Goal: Information Seeking & Learning: Learn about a topic

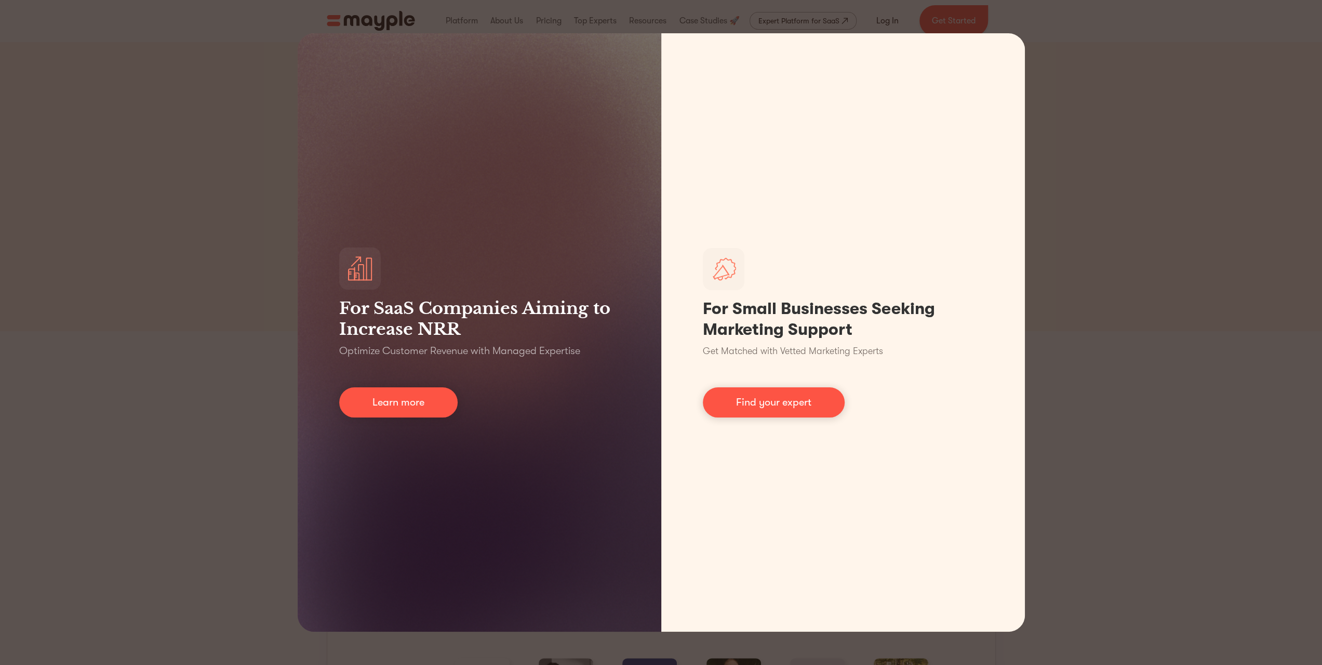
click at [204, 396] on div "For SaaS Companies Aiming to Increase NRR Optimize Customer Revenue with Manage…" at bounding box center [661, 332] width 1322 height 665
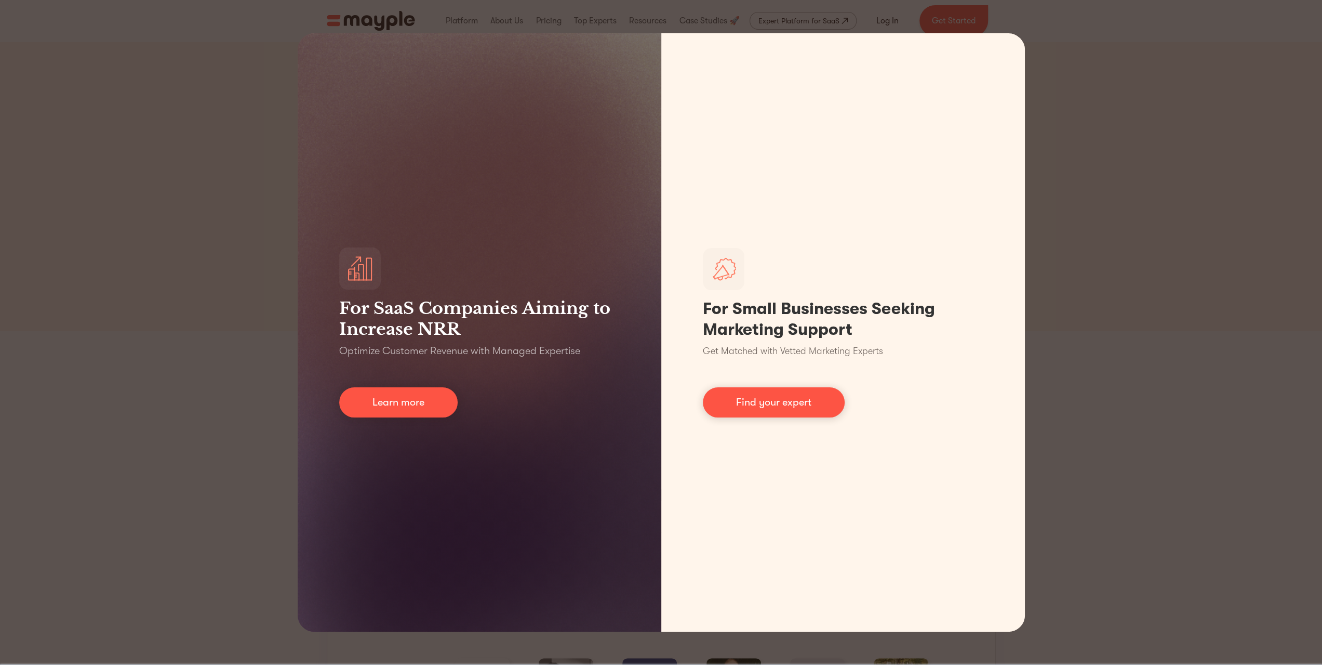
click at [1097, 377] on div "For SaaS Companies Aiming to Increase NRR Optimize Customer Revenue with Manage…" at bounding box center [661, 332] width 1322 height 665
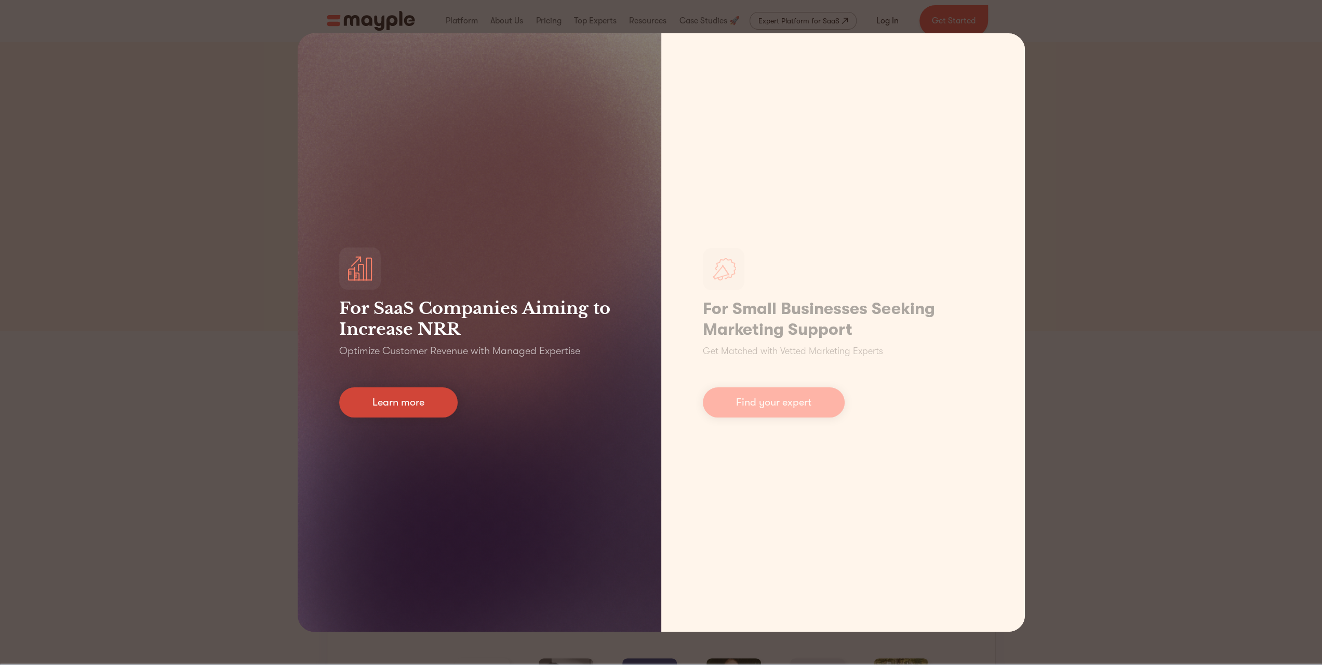
click at [413, 401] on link "Learn more" at bounding box center [398, 402] width 118 height 30
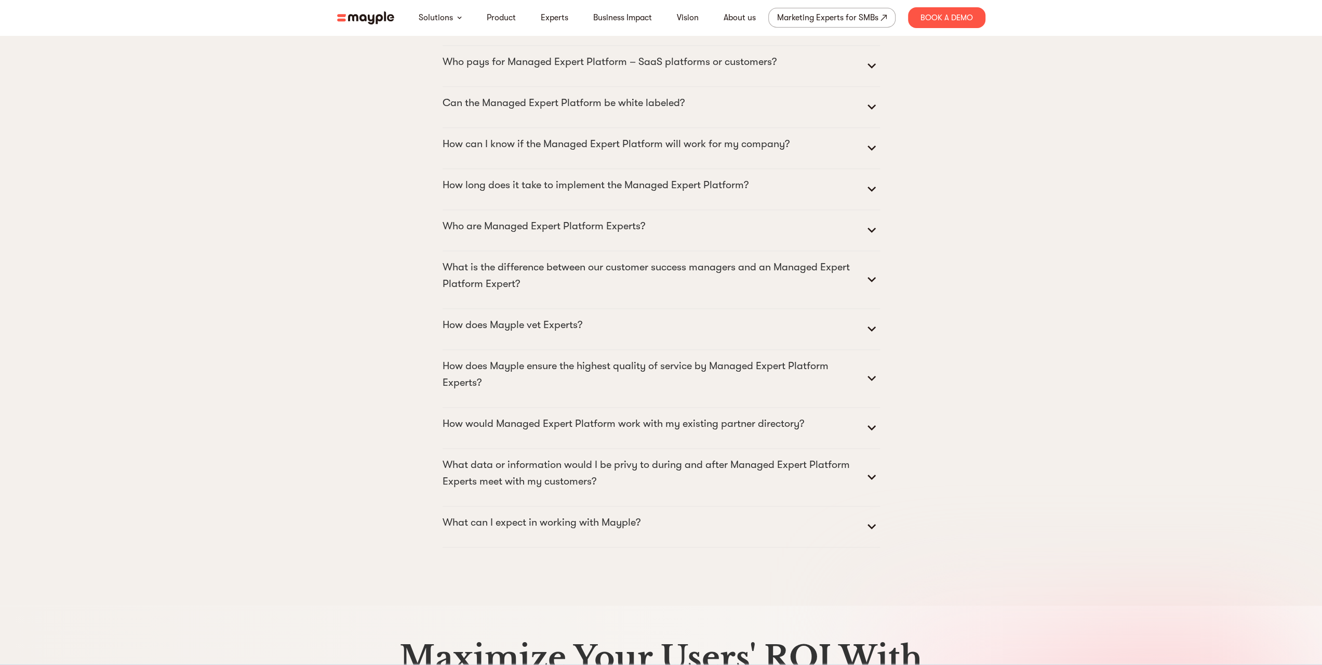
scroll to position [5196, 0]
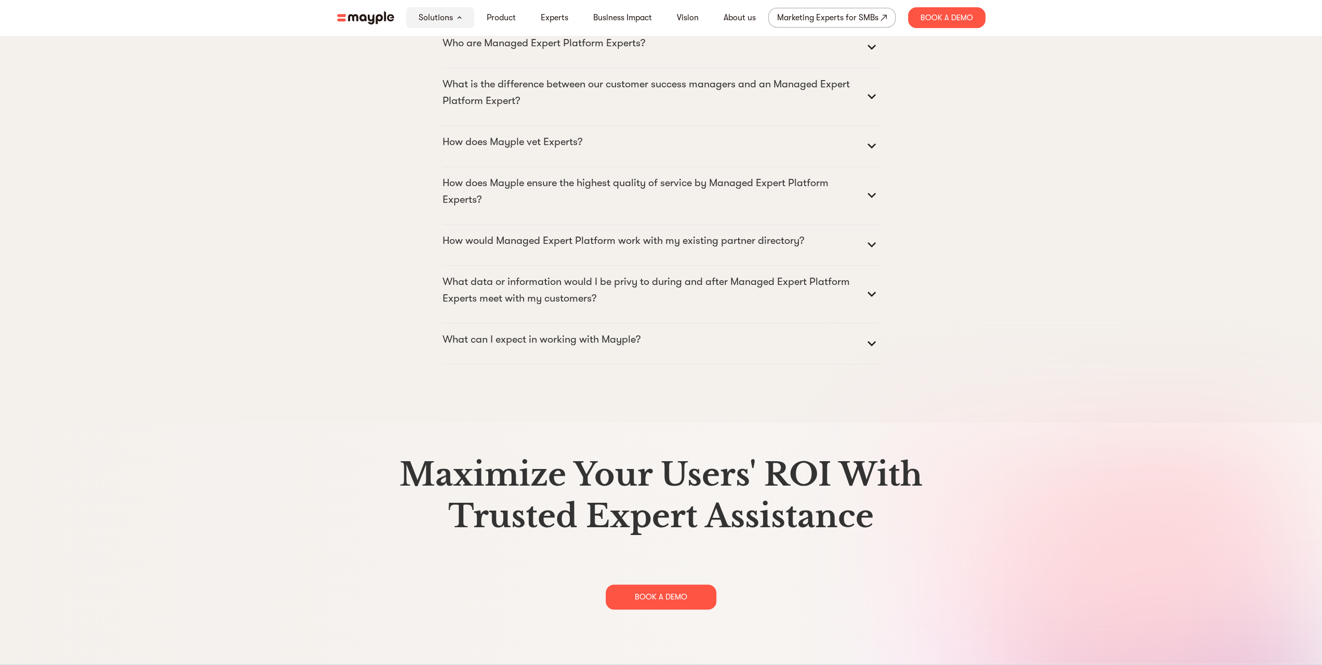
click at [373, 20] on img at bounding box center [365, 17] width 57 height 13
